Goal: Check status: Check status

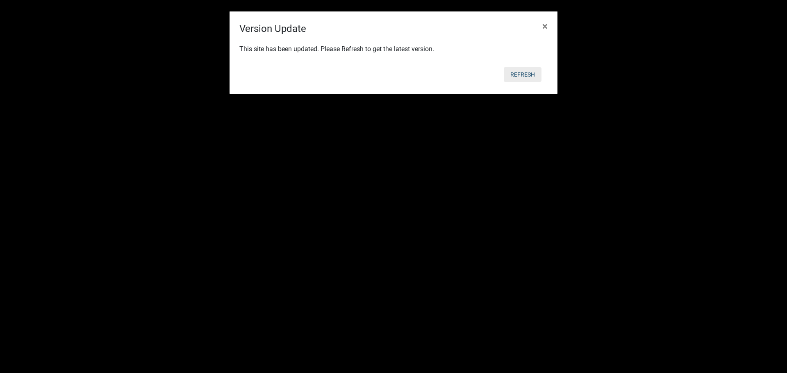
click at [529, 78] on button "Refresh" at bounding box center [523, 74] width 38 height 15
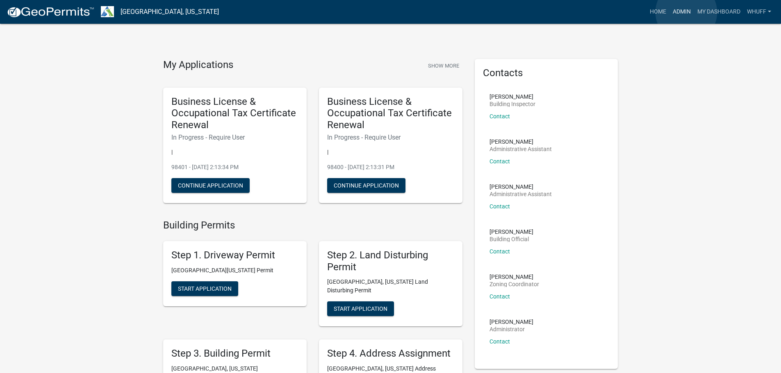
click at [686, 12] on link "Admin" at bounding box center [681, 12] width 25 height 16
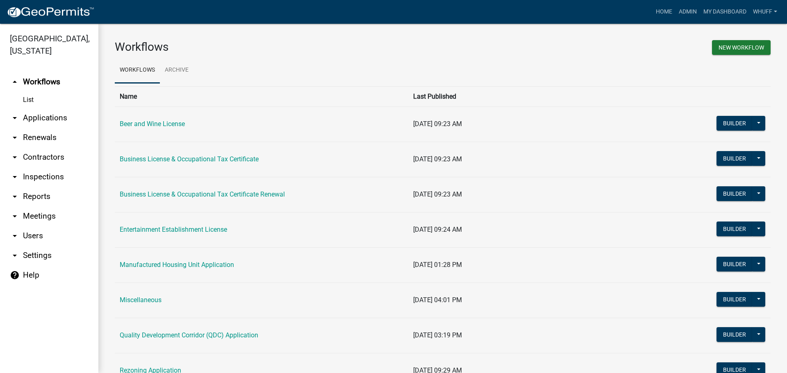
click at [50, 108] on link "arrow_drop_down Applications" at bounding box center [49, 118] width 98 height 20
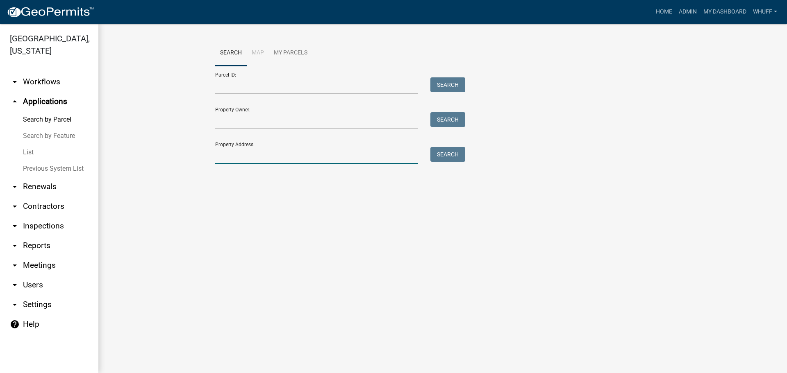
click at [262, 159] on input "Property Address:" at bounding box center [316, 155] width 203 height 17
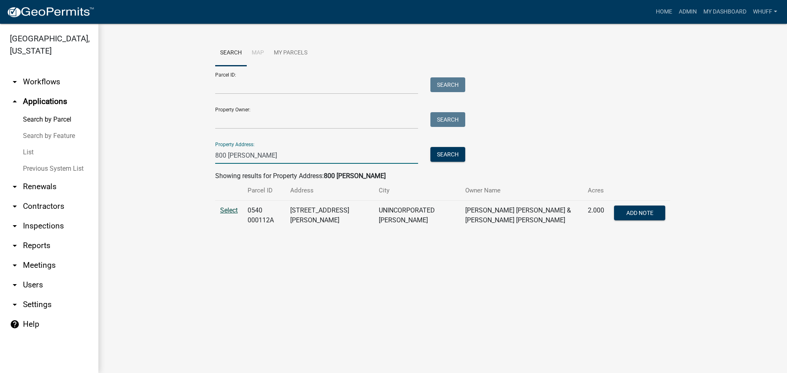
type input "800 Burkes"
click at [229, 210] on span "Select" at bounding box center [229, 211] width 18 height 8
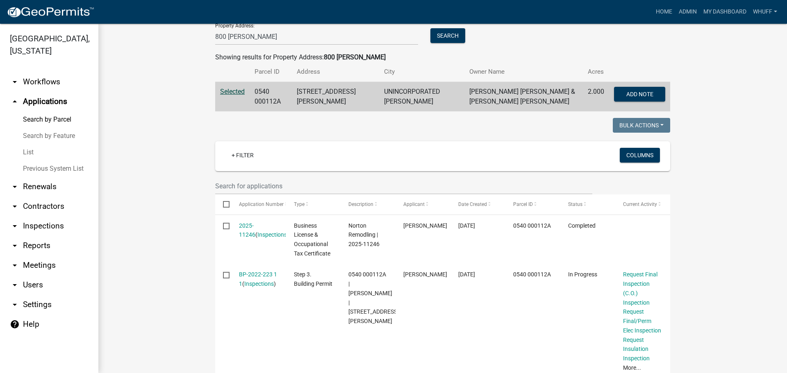
scroll to position [123, 0]
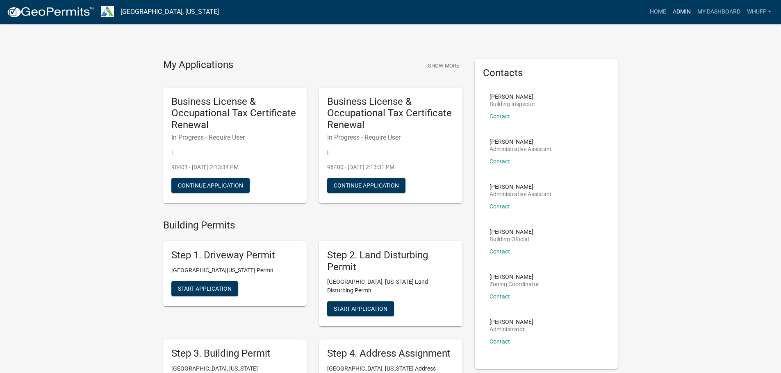
click at [686, 14] on link "Admin" at bounding box center [681, 12] width 25 height 16
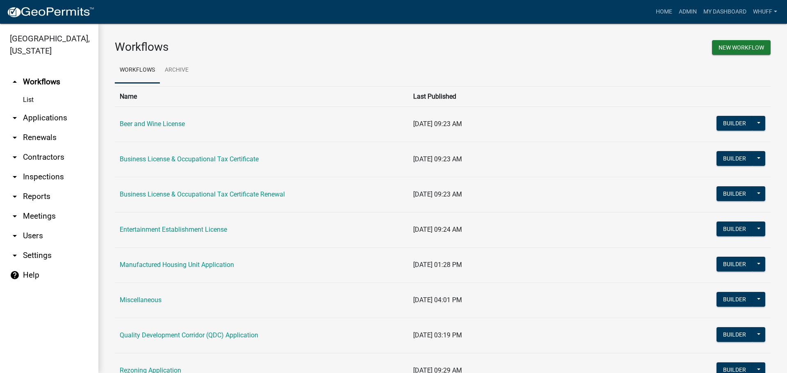
click at [32, 108] on link "arrow_drop_down Applications" at bounding box center [49, 118] width 98 height 20
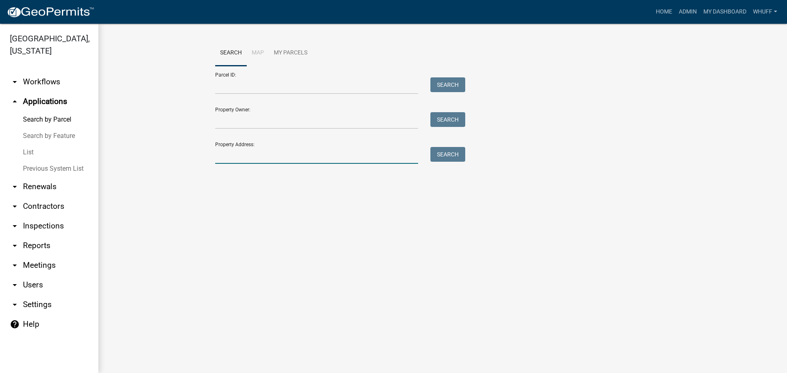
click at [250, 153] on input "Property Address:" at bounding box center [316, 155] width 203 height 17
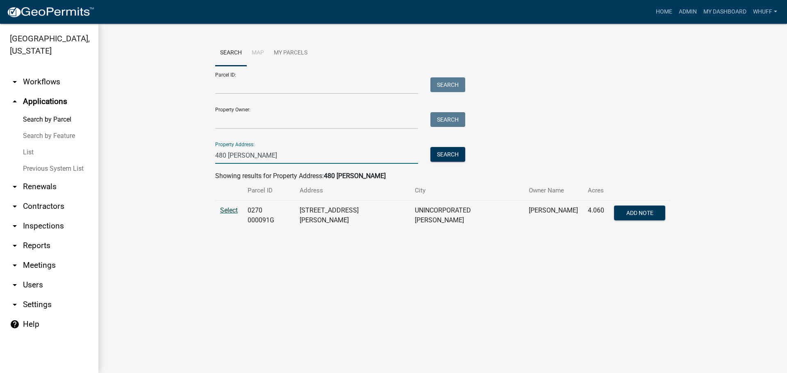
type input "480 Hines"
click at [234, 211] on span "Select" at bounding box center [229, 211] width 18 height 8
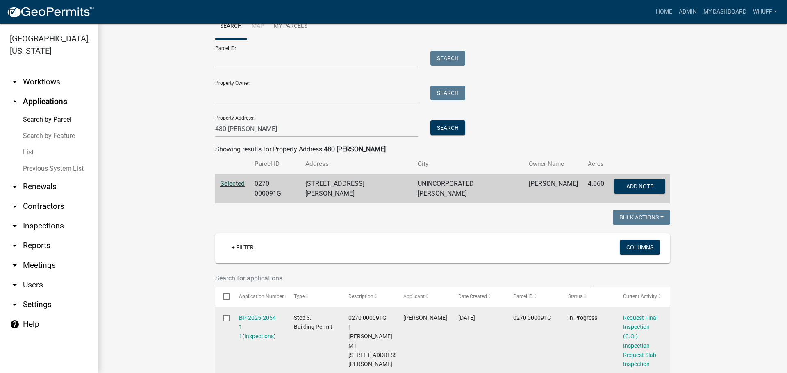
scroll to position [82, 0]
